Goal: Check status: Check status

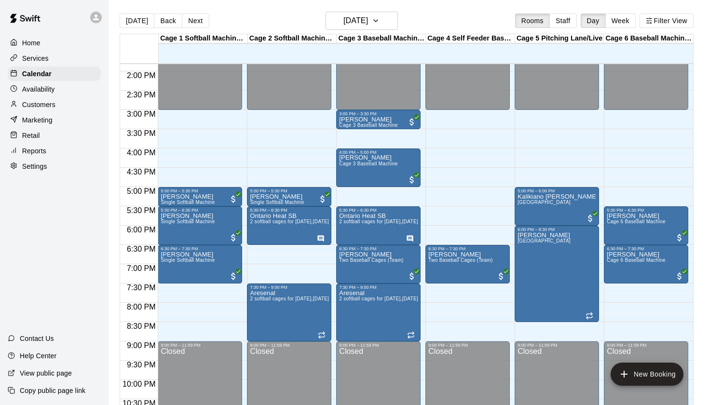
scroll to position [533, 0]
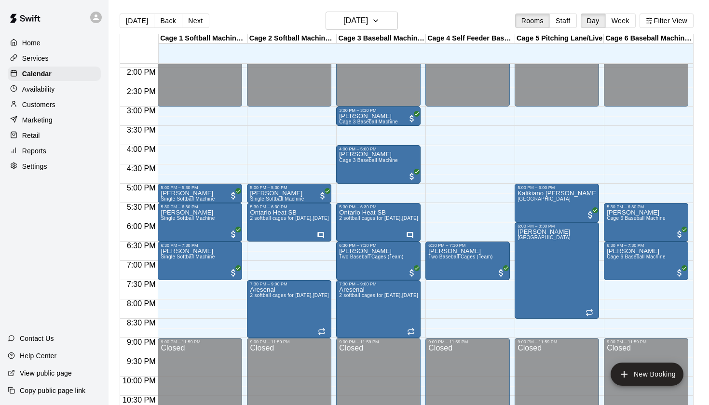
scroll to position [537, 0]
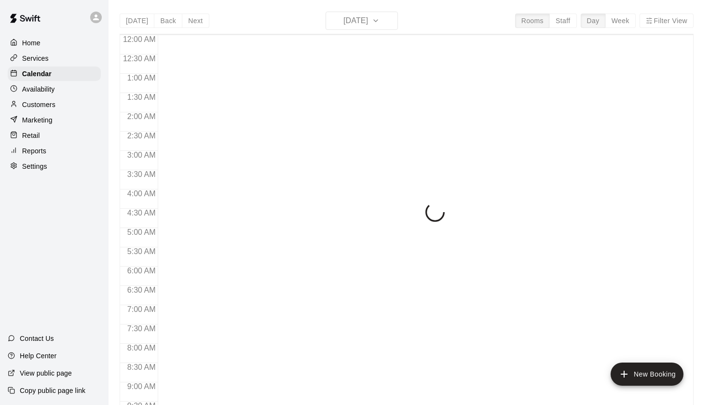
scroll to position [502, 0]
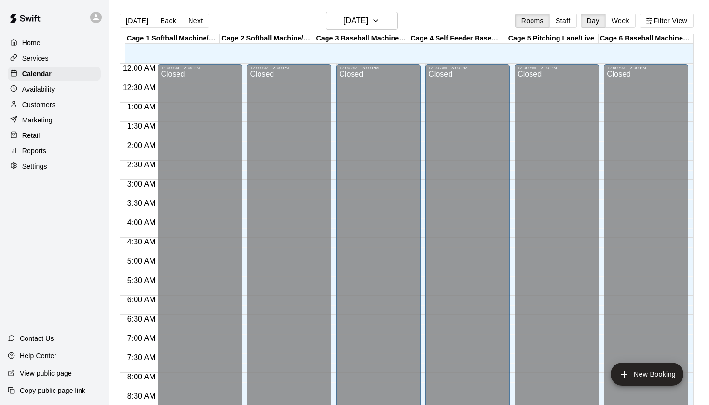
scroll to position [530, 0]
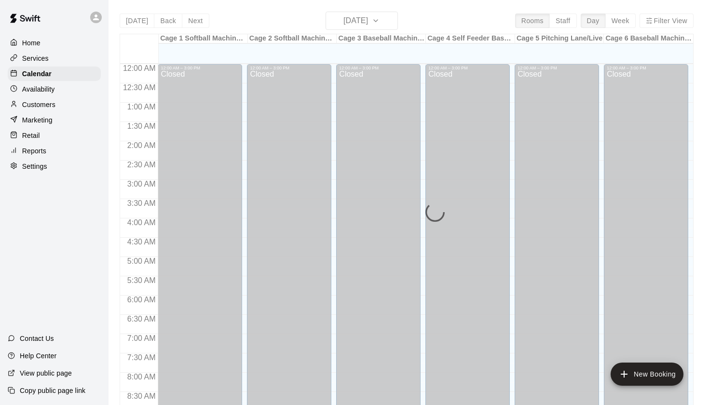
scroll to position [530, 0]
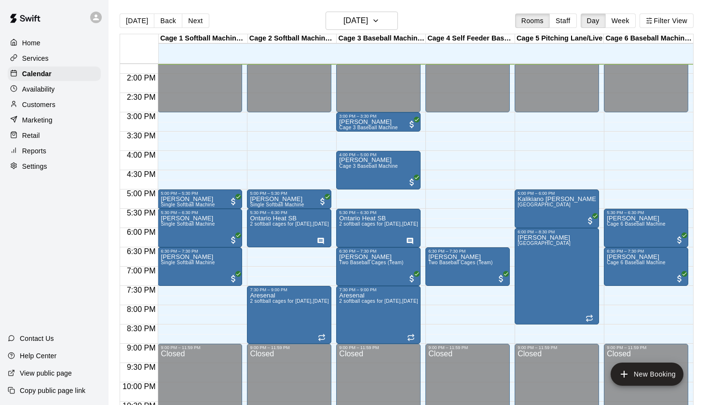
click at [386, 10] on main "Today Back Next Thursday Oct 09 Rooms Staff Day Week Filter View Cage 1 Softbal…" at bounding box center [408, 210] width 600 height 420
click at [386, 15] on button "[DATE]" at bounding box center [361, 21] width 72 height 18
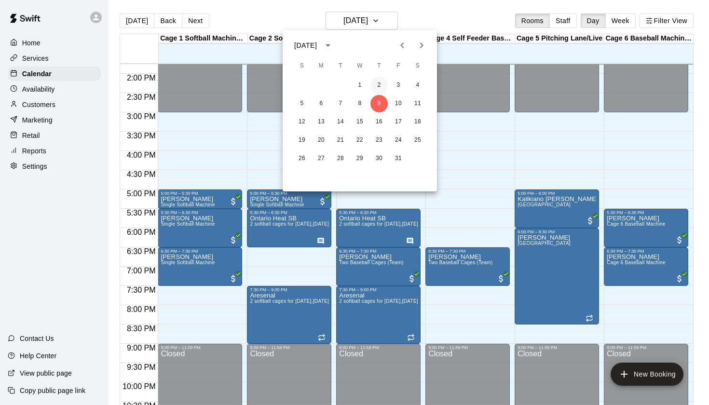
click at [382, 82] on button "2" at bounding box center [378, 85] width 17 height 17
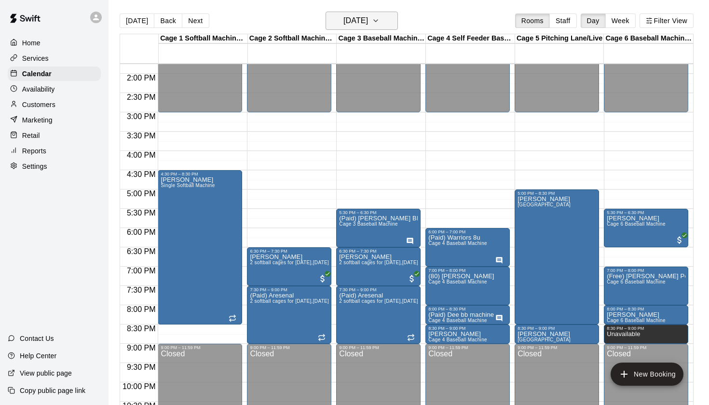
click at [368, 27] on h6 "Thursday Oct 02" at bounding box center [355, 20] width 25 height 13
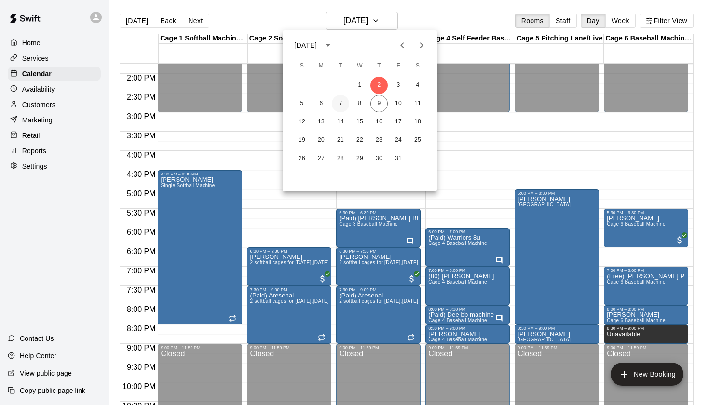
click at [340, 102] on button "7" at bounding box center [340, 103] width 17 height 17
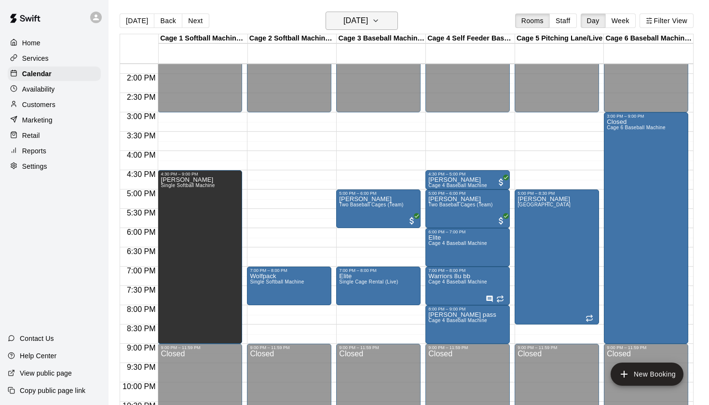
click at [364, 26] on h6 "Tuesday Oct 07" at bounding box center [355, 20] width 25 height 13
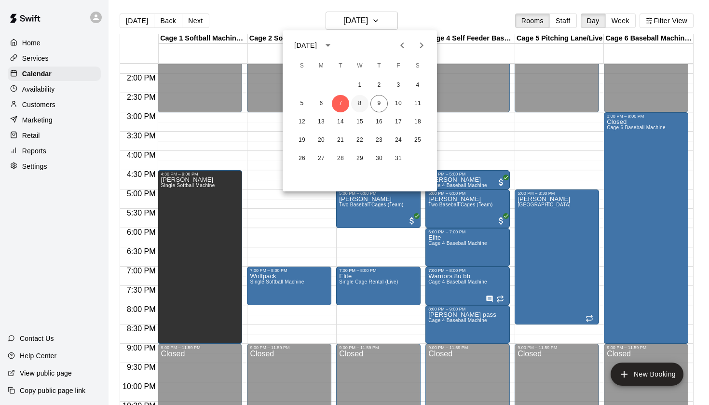
click at [362, 105] on button "8" at bounding box center [359, 103] width 17 height 17
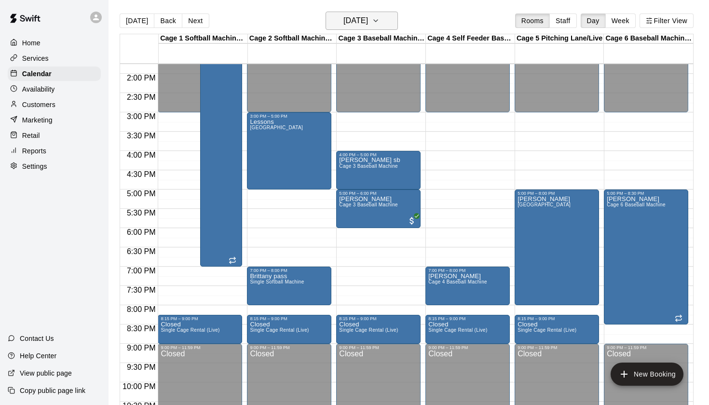
click at [368, 27] on h6 "Wednesday Oct 08" at bounding box center [355, 20] width 25 height 13
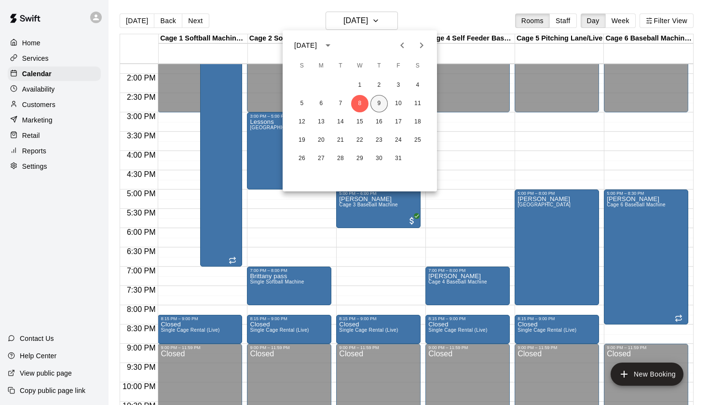
click at [378, 104] on button "9" at bounding box center [378, 103] width 17 height 17
